Goal: Task Accomplishment & Management: Use online tool/utility

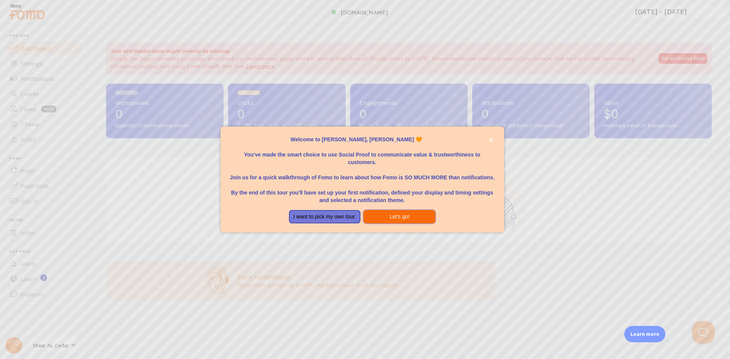
click at [384, 216] on button "Let's go!" at bounding box center [400, 217] width 72 height 14
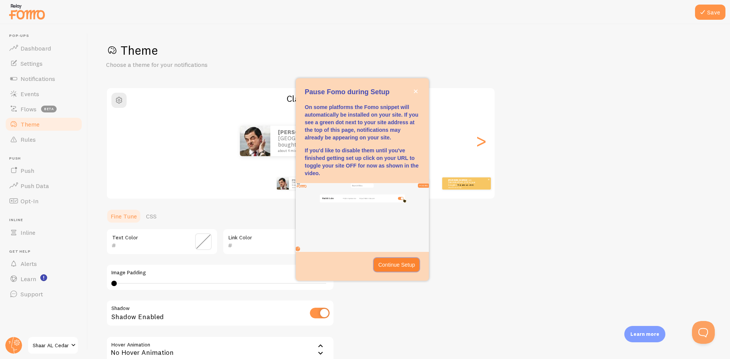
drag, startPoint x: 407, startPoint y: 265, endPoint x: 472, endPoint y: 178, distance: 108.9
click at [472, 178] on body "Pop-ups Dashboard Settings Notifications Events Flows beta Theme Rules Push Pus…" at bounding box center [365, 179] width 730 height 359
click at [394, 267] on p "Continue Setup" at bounding box center [396, 265] width 37 height 8
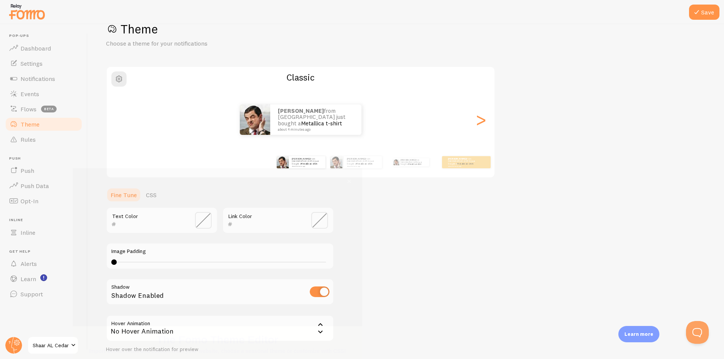
scroll to position [24, 0]
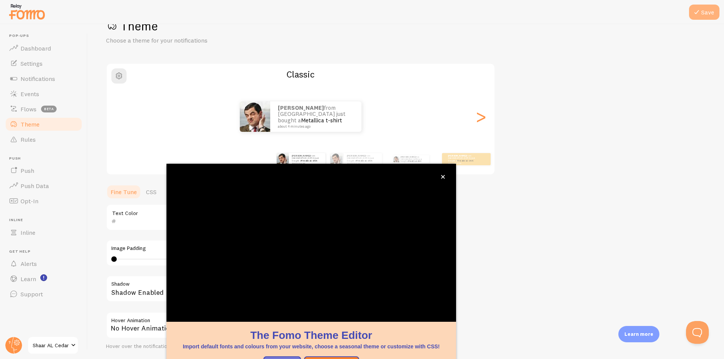
click at [700, 11] on icon at bounding box center [697, 12] width 9 height 9
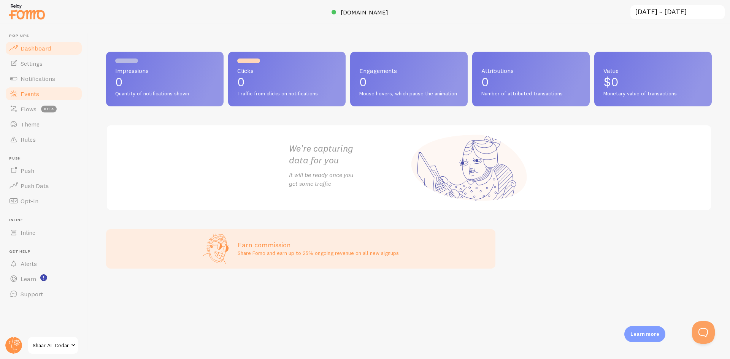
click at [43, 94] on link "Events" at bounding box center [44, 93] width 78 height 15
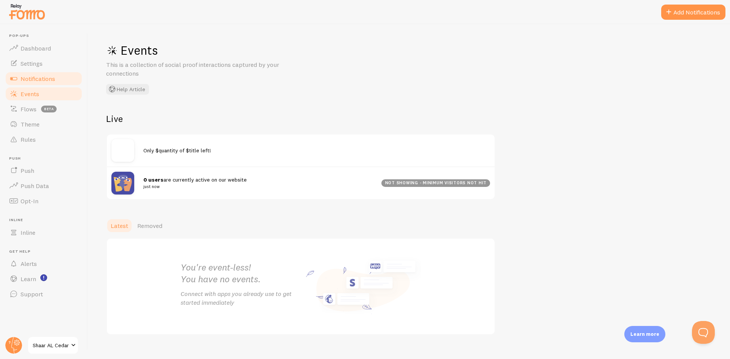
click at [31, 75] on span "Notifications" at bounding box center [38, 79] width 35 height 8
